Goal: Task Accomplishment & Management: Use online tool/utility

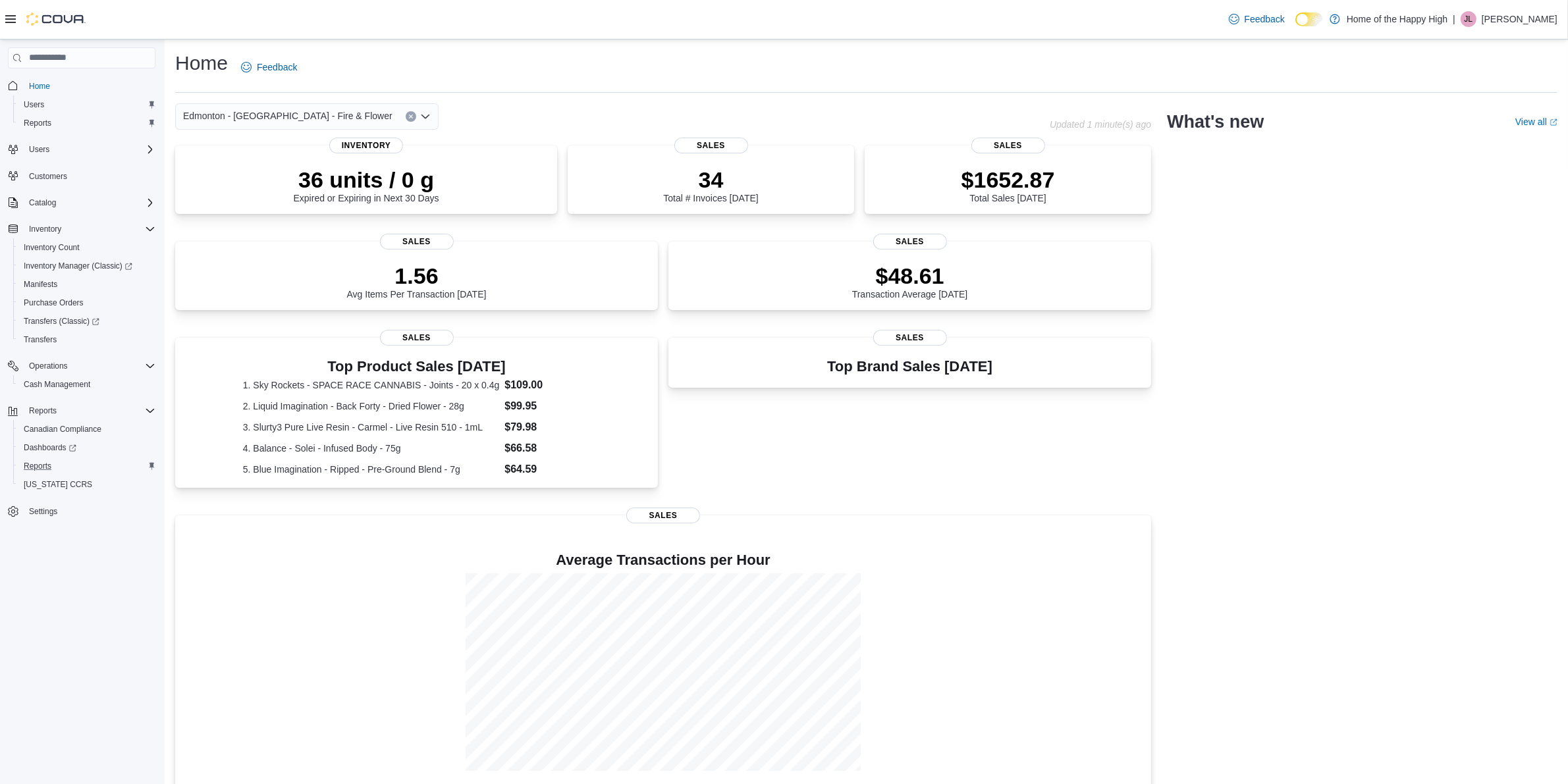
click at [69, 462] on div "Reports" at bounding box center [87, 466] width 137 height 16
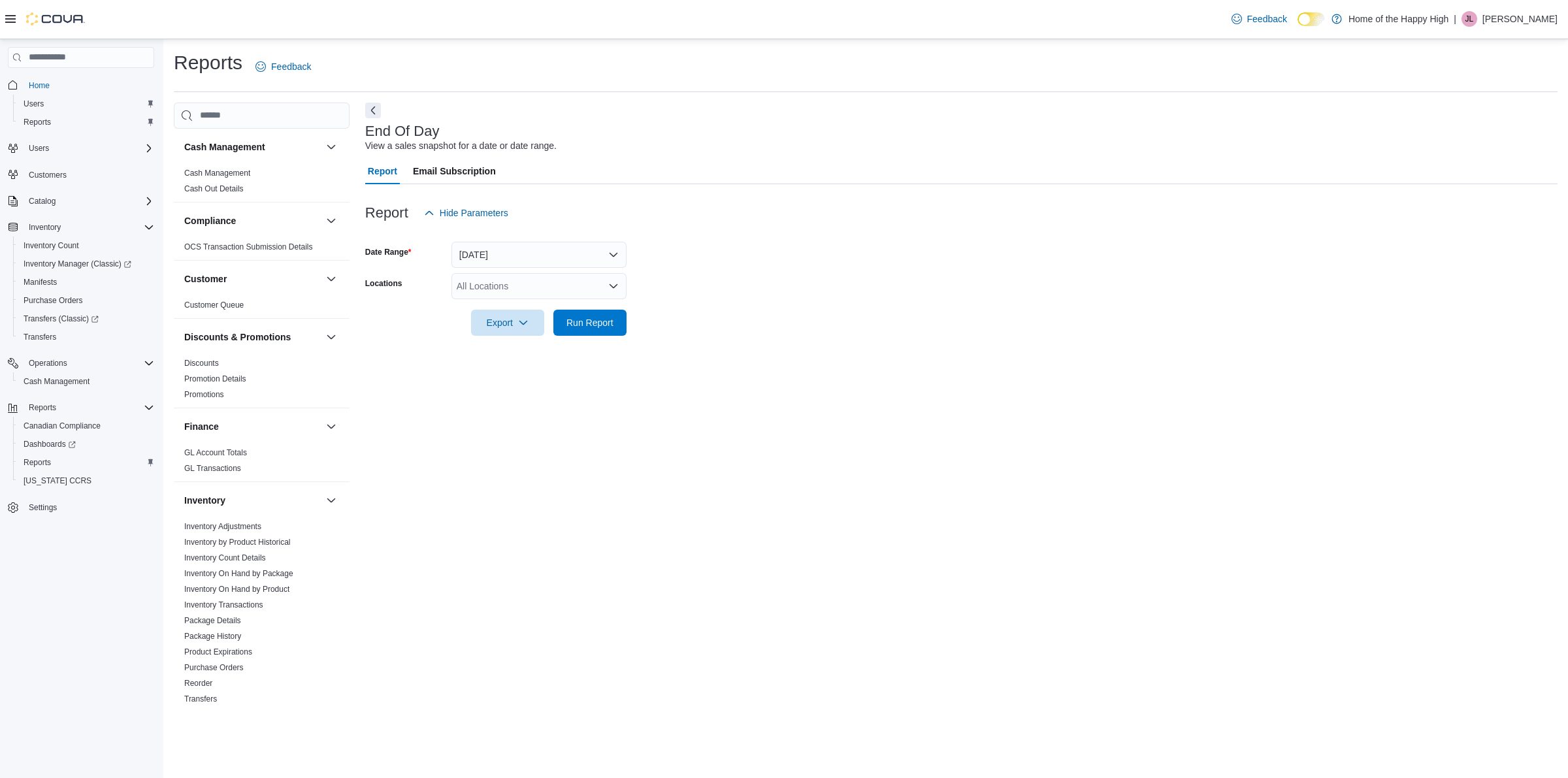
click at [508, 280] on div "All Locations" at bounding box center [539, 286] width 175 height 26
type input "****"
click at [529, 307] on span "Edmonton - [GEOGRAPHIC_DATA] - Fire & Flower" at bounding box center [609, 307] width 208 height 13
click at [762, 307] on div at bounding box center [961, 305] width 1193 height 10
click at [608, 320] on span "Run Report" at bounding box center [590, 321] width 47 height 13
